Goal: Task Accomplishment & Management: Use online tool/utility

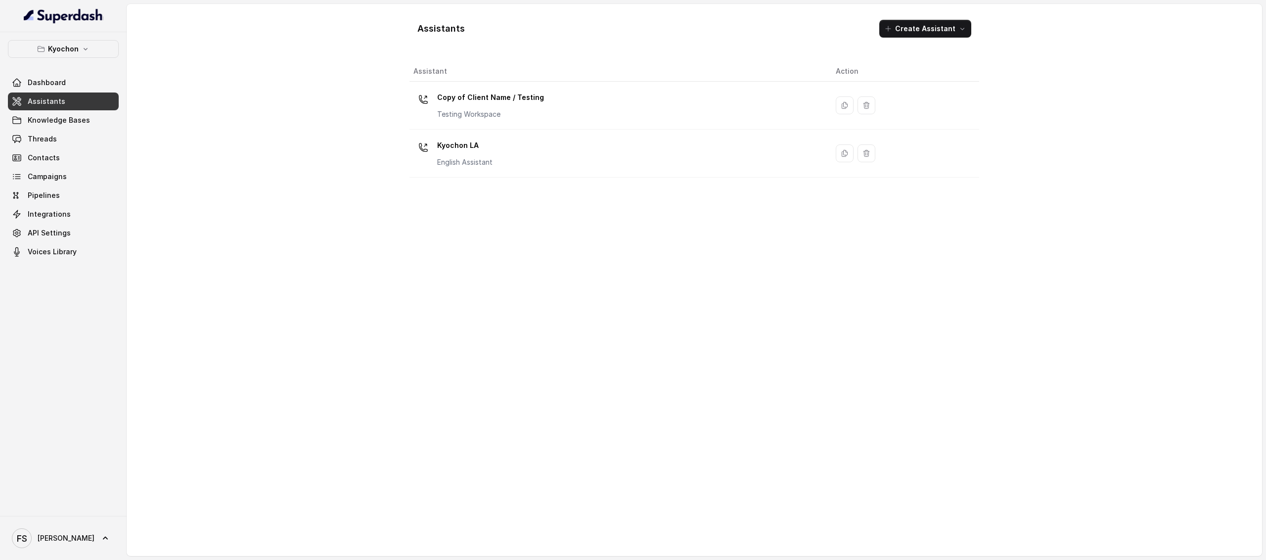
click at [77, 97] on link "Assistants" at bounding box center [63, 101] width 111 height 18
click at [90, 58] on button "Kyochon" at bounding box center [63, 49] width 111 height 18
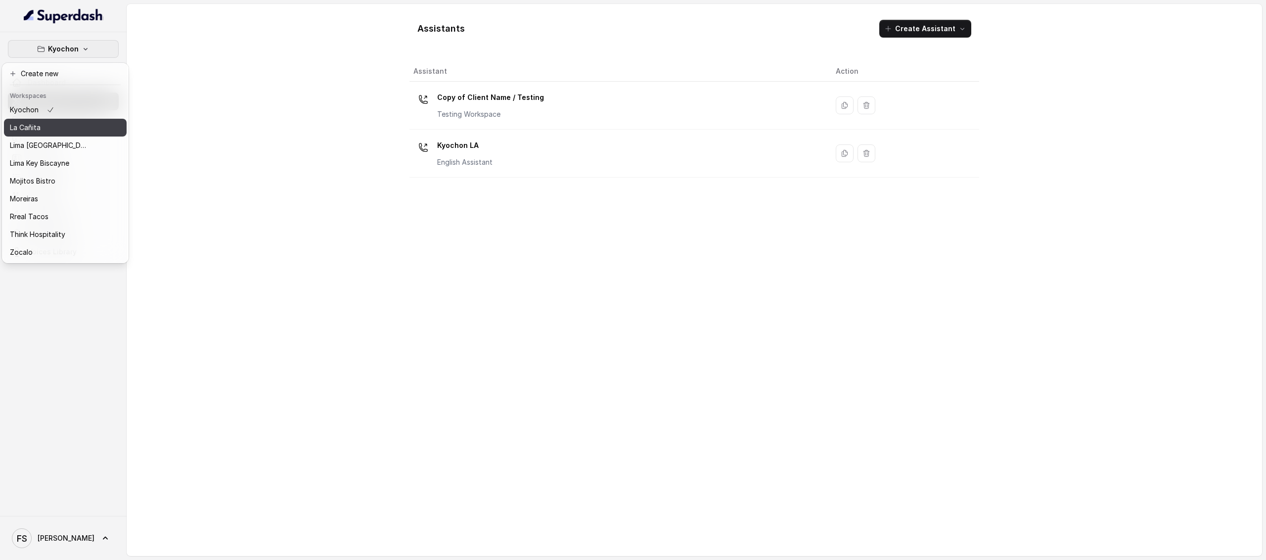
scroll to position [83, 0]
click at [275, 136] on div "Kyochon Dashboard Assistants Knowledge Bases Threads Contacts Campaigns Pipelin…" at bounding box center [633, 280] width 1266 height 560
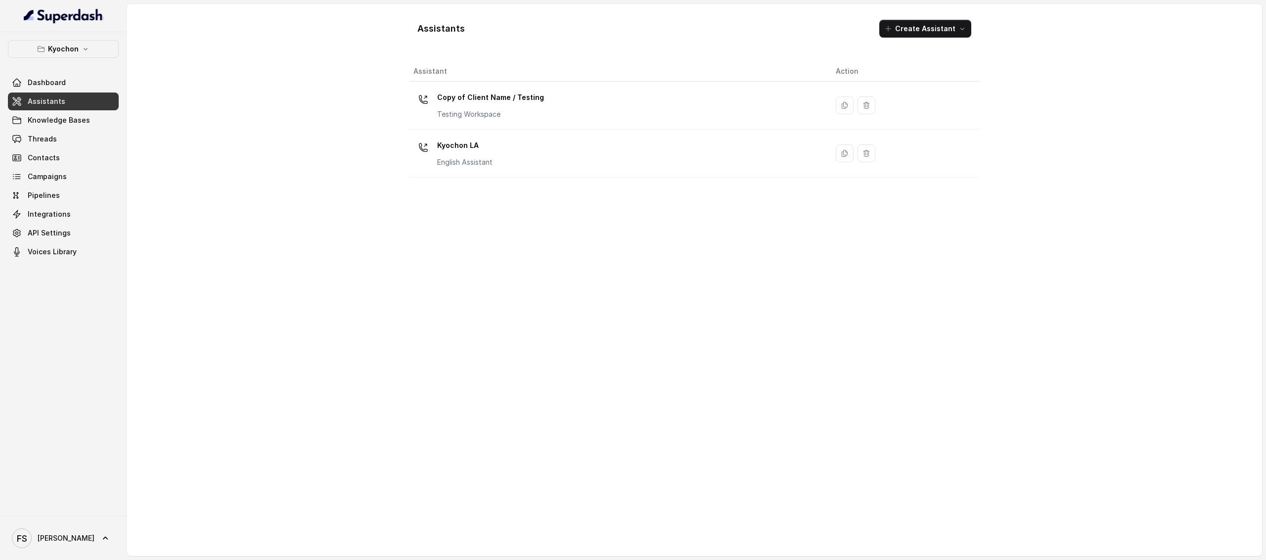
click at [68, 101] on link "Assistants" at bounding box center [63, 101] width 111 height 18
click at [85, 53] on icon "button" at bounding box center [86, 49] width 8 height 8
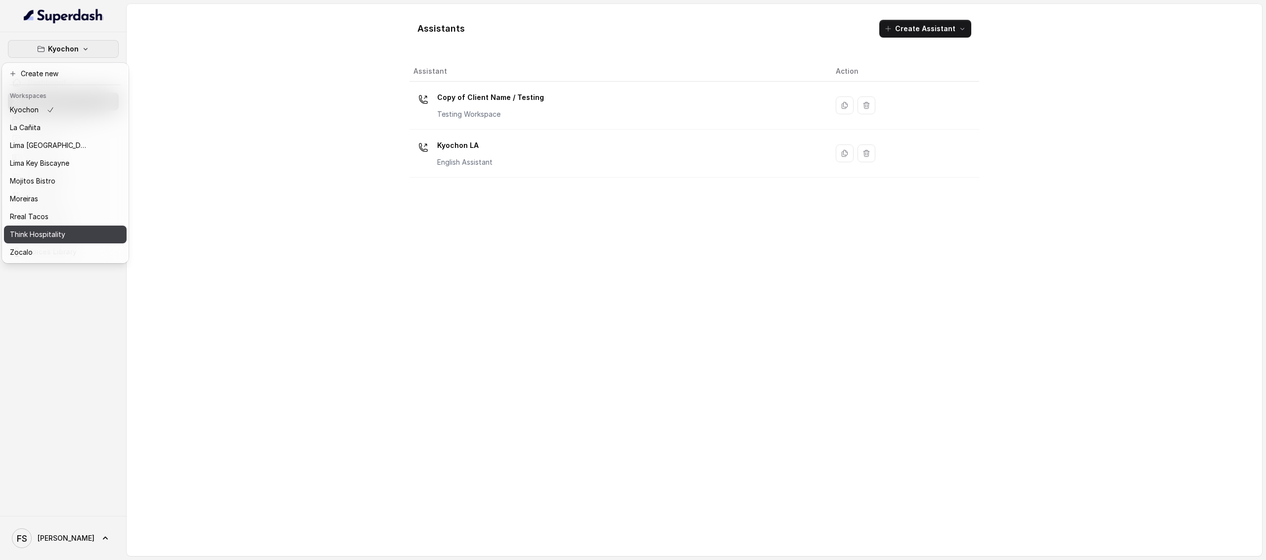
click at [39, 228] on p "Think Hospitality" at bounding box center [37, 234] width 55 height 12
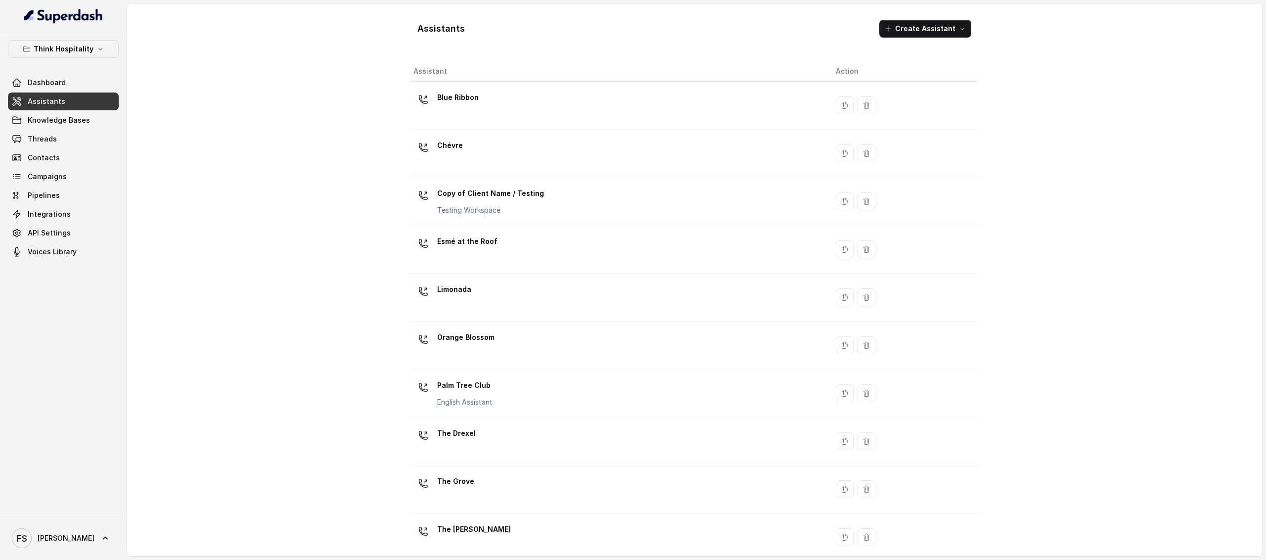
click at [48, 108] on link "Assistants" at bounding box center [63, 101] width 111 height 18
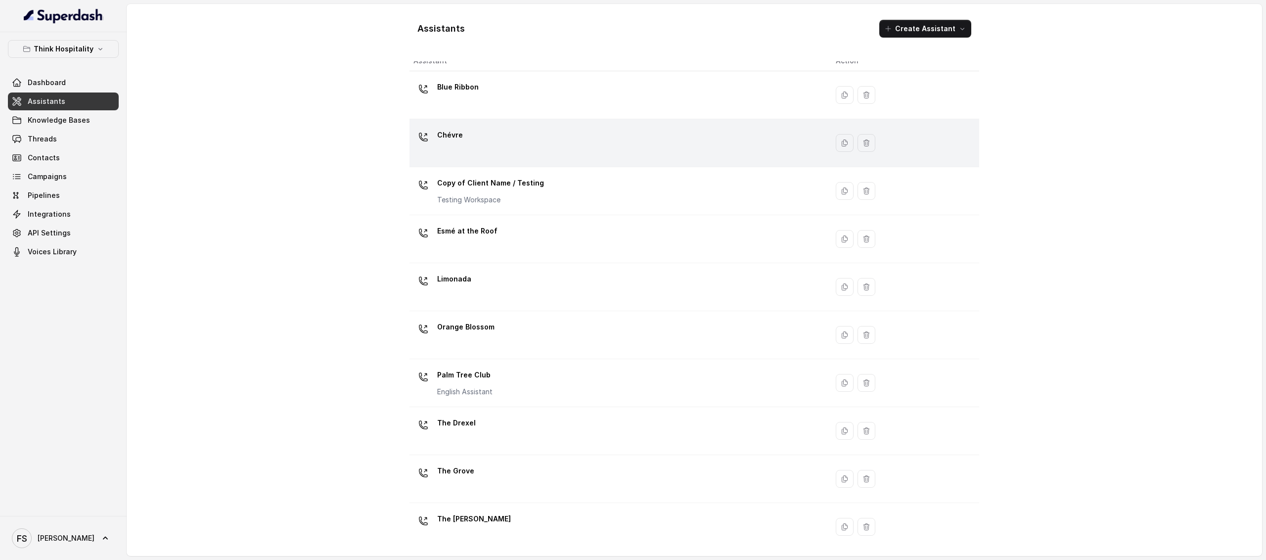
scroll to position [15, 0]
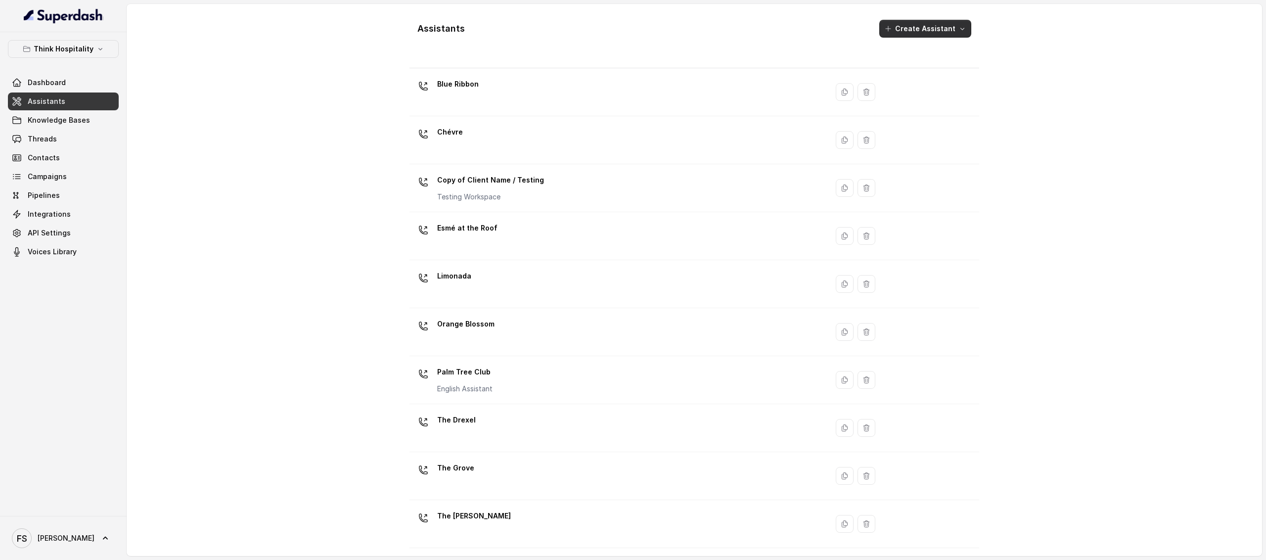
click at [907, 22] on button "Create Assistant" at bounding box center [925, 29] width 92 height 18
click at [907, 54] on p "Assistants Limit Reached" at bounding box center [912, 53] width 76 height 10
drag, startPoint x: 685, startPoint y: 39, endPoint x: 676, endPoint y: 41, distance: 9.1
click at [682, 39] on div "Assistants Create Assistant" at bounding box center [694, 29] width 570 height 34
click at [583, 23] on div "Assistants Create Assistant" at bounding box center [694, 29] width 570 height 34
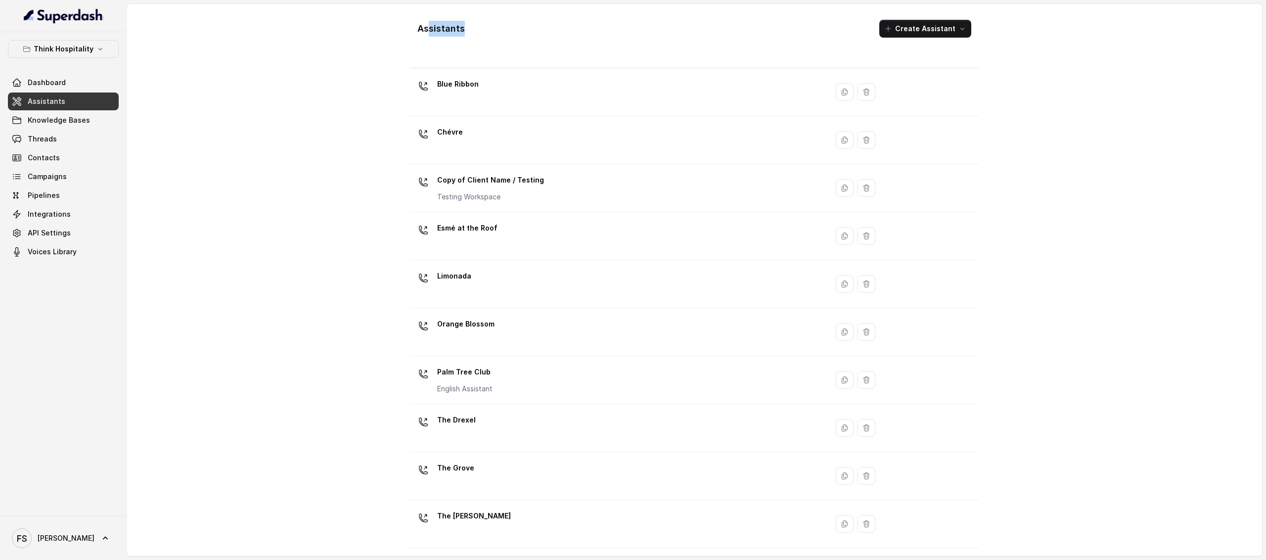
drag, startPoint x: 522, startPoint y: 34, endPoint x: 388, endPoint y: 33, distance: 134.5
click at [428, 31] on div "Assistants Create Assistant" at bounding box center [694, 29] width 570 height 34
click at [368, 23] on div "Assistants Create Assistant Assistant Action Blue Ribbon Chévre Copy of Client …" at bounding box center [694, 280] width 1135 height 552
drag, startPoint x: 475, startPoint y: 36, endPoint x: 357, endPoint y: 38, distance: 117.7
click at [354, 38] on div "Assistants Create Assistant Assistant Action Blue Ribbon Chévre Copy of Client …" at bounding box center [694, 280] width 1135 height 552
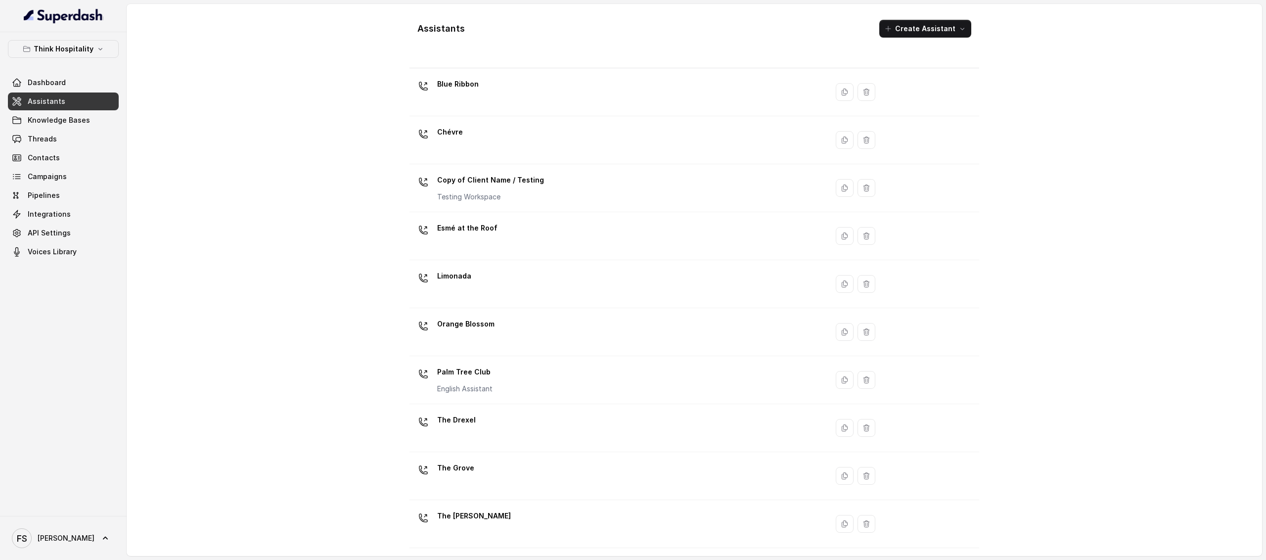
click at [515, 37] on div "Assistants Create Assistant" at bounding box center [694, 29] width 570 height 34
drag, startPoint x: 521, startPoint y: 20, endPoint x: 479, endPoint y: 24, distance: 42.7
click at [479, 24] on div "Assistants Create Assistant" at bounding box center [694, 29] width 570 height 34
click at [322, 68] on div "Assistants Create Assistant Assistant Action Blue Ribbon Chévre Copy of Client …" at bounding box center [694, 280] width 1135 height 552
